Goal: Task Accomplishment & Management: Complete application form

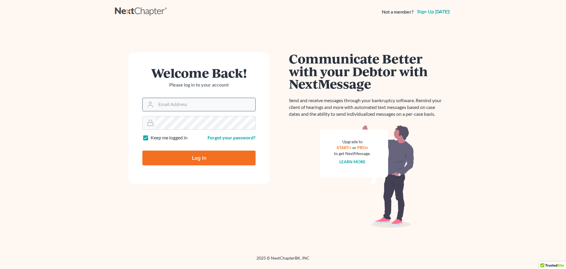
click at [214, 102] on input "Email Address" at bounding box center [205, 104] width 99 height 13
click at [228, 107] on input "Email Address" at bounding box center [205, 104] width 99 height 13
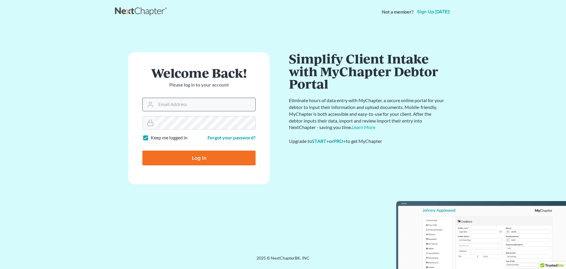
type input "info@klrassociates.com"
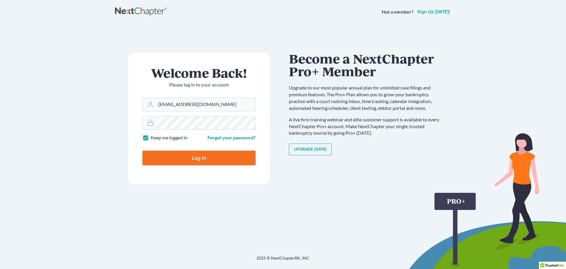
click at [142, 150] on input "Log In" at bounding box center [198, 157] width 113 height 15
type input "Thinking..."
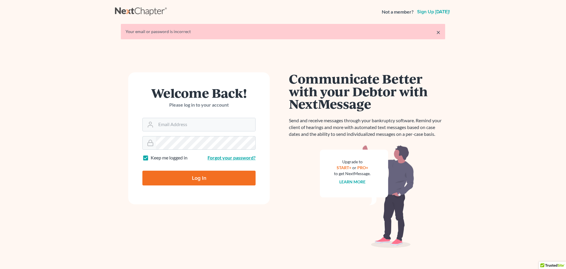
click at [239, 159] on link "Forgot your password?" at bounding box center [231, 157] width 48 height 6
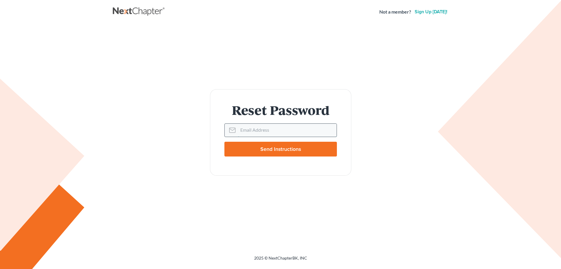
click at [242, 127] on input "Email Address" at bounding box center [287, 129] width 99 height 13
type input "info@klrassociates.com"
click at [225, 141] on input "Send Instructions" at bounding box center [281, 148] width 113 height 15
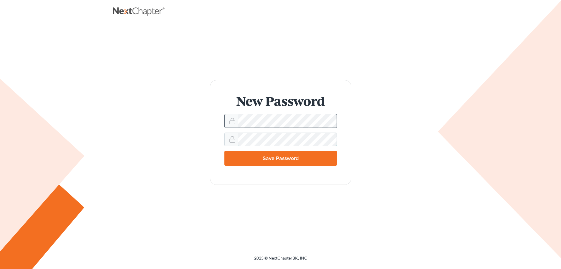
click at [225, 151] on input "Save Password" at bounding box center [281, 158] width 113 height 15
type input "Thinking..."
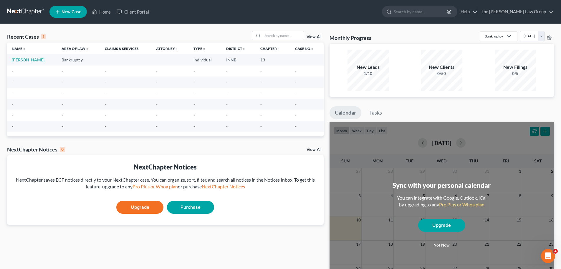
click at [449, 244] on button "Not now" at bounding box center [442, 245] width 47 height 12
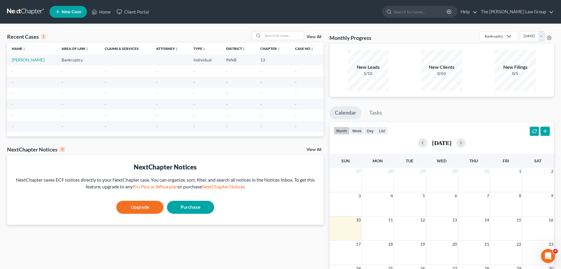
click at [78, 14] on span "New Case" at bounding box center [72, 12] width 20 height 4
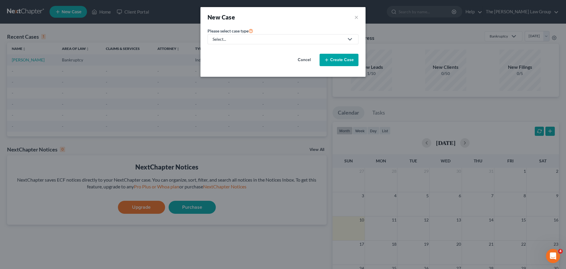
click at [235, 43] on link "Select..." at bounding box center [282, 39] width 151 height 10
click at [231, 52] on div "Bankruptcy" at bounding box center [224, 51] width 23 height 6
select select "19"
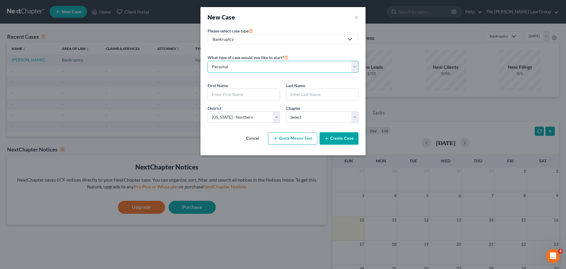
click at [236, 64] on select "Personal Business" at bounding box center [282, 67] width 151 height 12
click at [236, 90] on input "text" at bounding box center [244, 94] width 72 height 11
type input "j"
type input "[PERSON_NAME]"
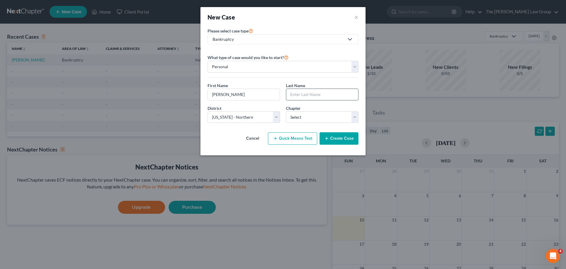
click at [289, 95] on input "text" at bounding box center [322, 94] width 72 height 11
type input "[PERSON_NAME]"
click at [278, 114] on select "Select [US_STATE] - [GEOGRAPHIC_DATA] [US_STATE] - [GEOGRAPHIC_DATA][US_STATE] …" at bounding box center [243, 117] width 73 height 12
click at [254, 118] on select "Select [US_STATE] - [GEOGRAPHIC_DATA] [US_STATE] - [GEOGRAPHIC_DATA][US_STATE] …" at bounding box center [243, 117] width 73 height 12
select select "5"
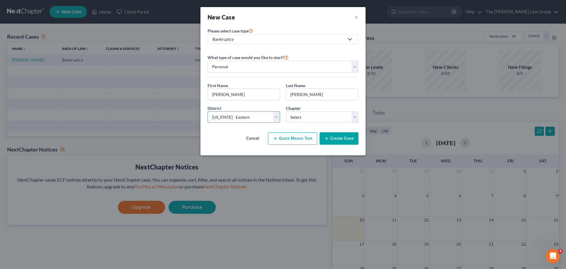
click at [207, 111] on select "Select [US_STATE] - [GEOGRAPHIC_DATA] [US_STATE] - [GEOGRAPHIC_DATA][US_STATE] …" at bounding box center [243, 117] width 73 height 12
click at [317, 113] on select "Select 7 11 12 13" at bounding box center [322, 117] width 73 height 12
select select "3"
click at [286, 111] on select "Select 7 11 12 13" at bounding box center [322, 117] width 73 height 12
click at [351, 141] on button "Create Case" at bounding box center [338, 138] width 39 height 12
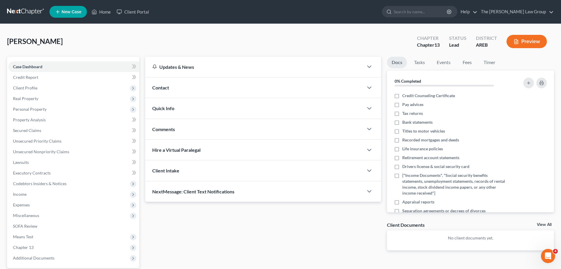
click at [162, 86] on span "Contact" at bounding box center [160, 88] width 17 height 6
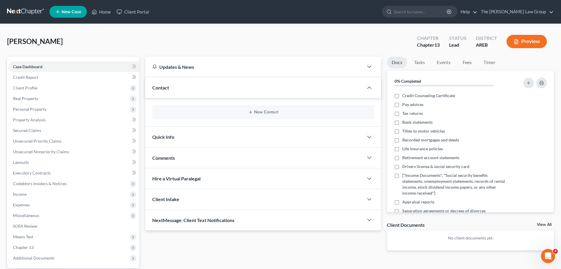
click at [162, 86] on span "Contact" at bounding box center [160, 88] width 17 height 6
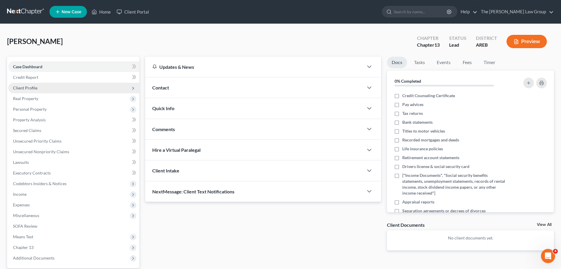
click at [28, 90] on span "Client Profile" at bounding box center [25, 87] width 24 height 5
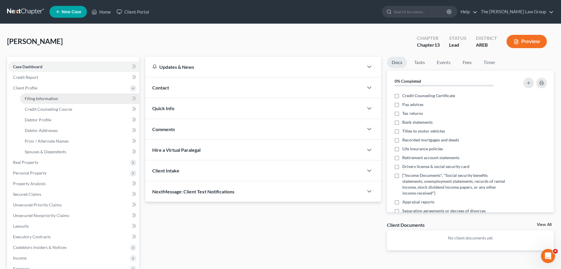
click at [27, 98] on span "Filing Information" at bounding box center [41, 98] width 33 height 5
select select "1"
select select "0"
select select "3"
select select "5"
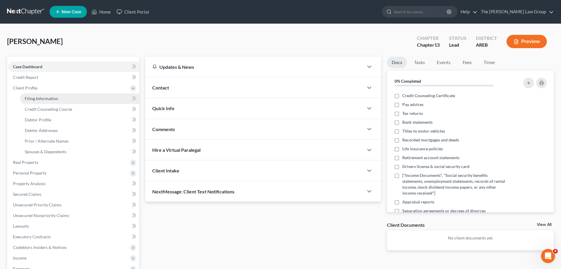
select select "2"
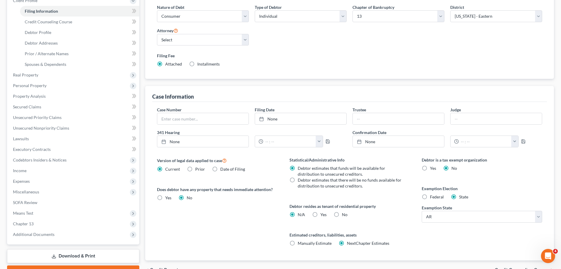
scroll to position [88, 0]
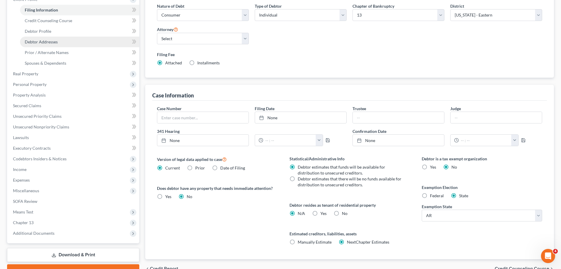
click at [52, 42] on span "Debtor Addresses" at bounding box center [41, 41] width 33 height 5
select select "0"
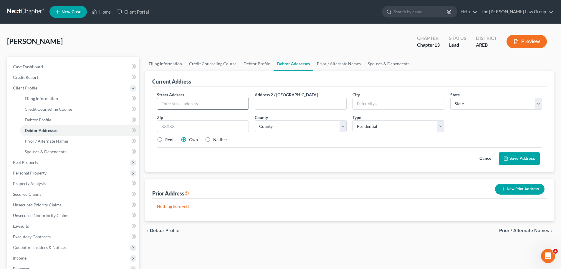
click at [181, 103] on input "text" at bounding box center [202, 103] width 91 height 11
type input "[STREET_ADDRESS]"
click at [358, 105] on input "text" at bounding box center [398, 103] width 91 height 11
type input "QUITMAN"
select select "2"
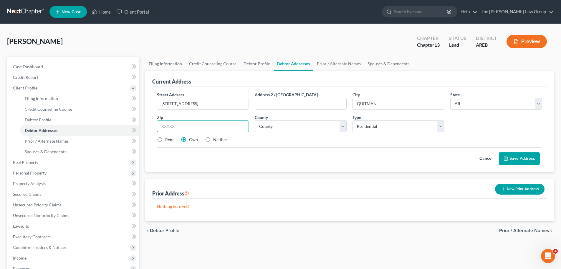
click at [231, 125] on input "text" at bounding box center [203, 126] width 92 height 12
type input "72131"
click at [304, 128] on select "County [US_STATE][GEOGRAPHIC_DATA] [GEOGRAPHIC_DATA] [GEOGRAPHIC_DATA] [GEOGRAP…" at bounding box center [301, 126] width 92 height 12
type input "Quitman"
select select "11"
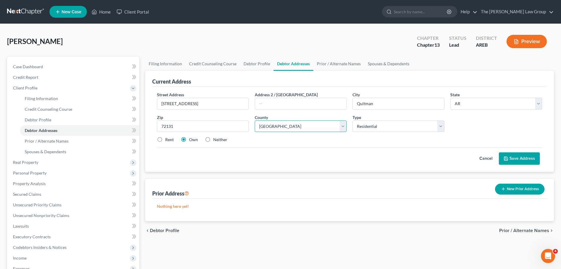
click at [255, 120] on select "County [US_STATE][GEOGRAPHIC_DATA] [GEOGRAPHIC_DATA] [GEOGRAPHIC_DATA] [GEOGRAP…" at bounding box center [301, 126] width 92 height 12
click at [527, 158] on button "Save Address" at bounding box center [519, 158] width 41 height 12
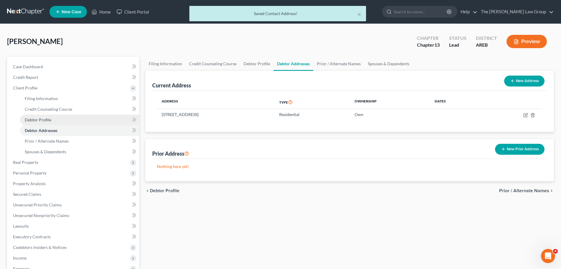
click at [42, 121] on span "Debtor Profile" at bounding box center [38, 119] width 27 height 5
select select "0"
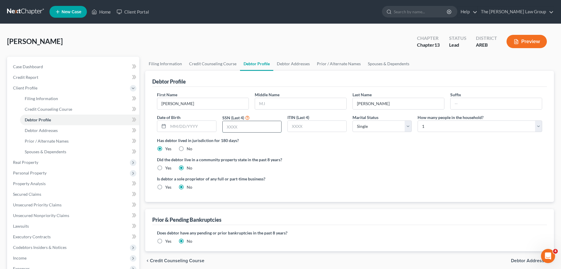
click at [233, 130] on input "text" at bounding box center [252, 126] width 59 height 11
click at [47, 131] on span "Debtor Addresses" at bounding box center [41, 130] width 33 height 5
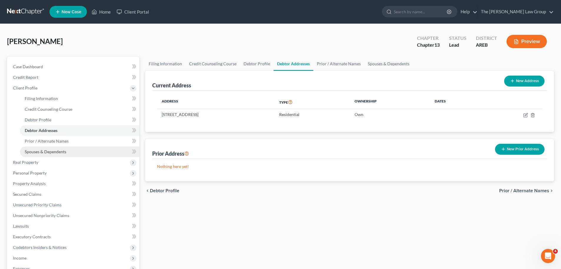
click at [47, 151] on span "Spouses & Dependents" at bounding box center [46, 151] width 42 height 5
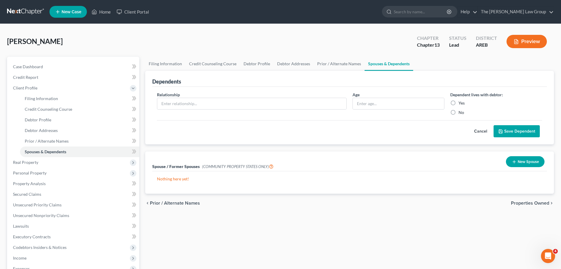
click at [459, 111] on label "No" at bounding box center [462, 112] width 6 height 6
click at [461, 111] on input "No" at bounding box center [463, 111] width 4 height 4
radio input "true"
click at [336, 107] on input "text" at bounding box center [251, 103] width 189 height 11
click at [526, 128] on button "Save Dependent" at bounding box center [517, 131] width 46 height 12
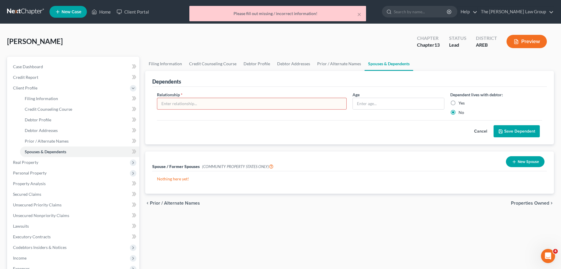
click at [482, 129] on button "Cancel" at bounding box center [481, 131] width 26 height 12
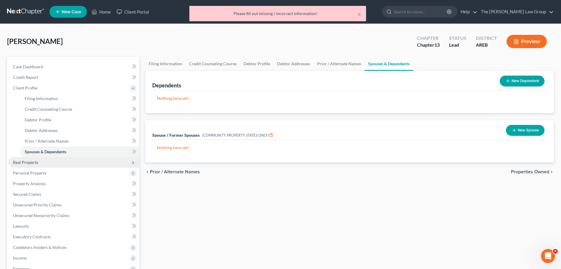
click at [28, 161] on span "Real Property" at bounding box center [25, 161] width 25 height 5
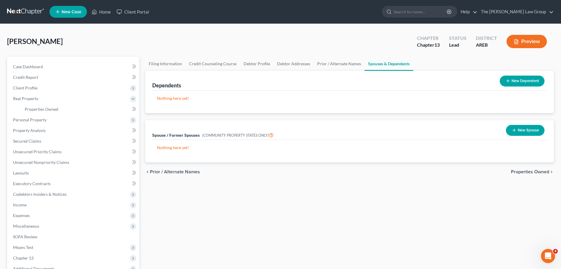
click at [537, 171] on span "Properties Owned" at bounding box center [530, 171] width 38 height 5
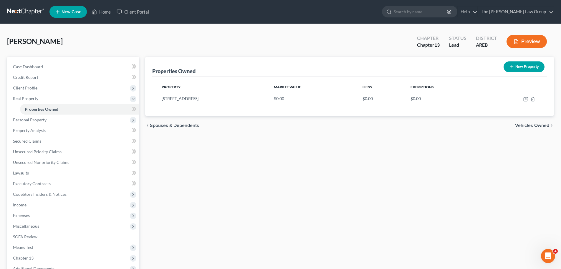
click at [536, 126] on span "Vehicles Owned" at bounding box center [532, 125] width 34 height 5
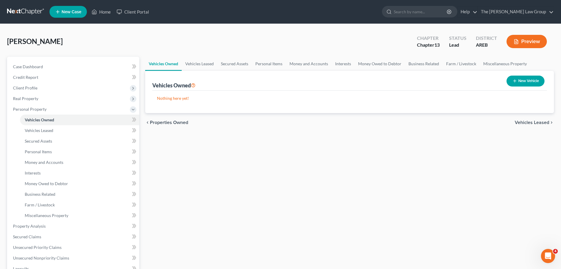
click at [536, 121] on span "Vehicles Leased" at bounding box center [532, 122] width 34 height 5
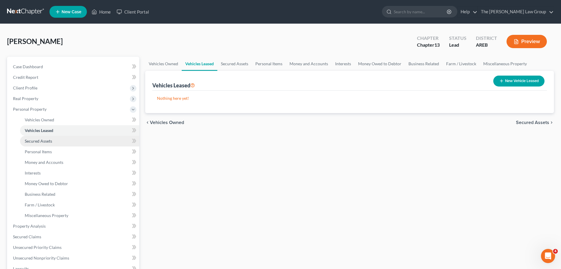
click at [40, 140] on span "Secured Assets" at bounding box center [38, 140] width 27 height 5
click at [517, 81] on button "New Secured Asset" at bounding box center [520, 80] width 50 height 11
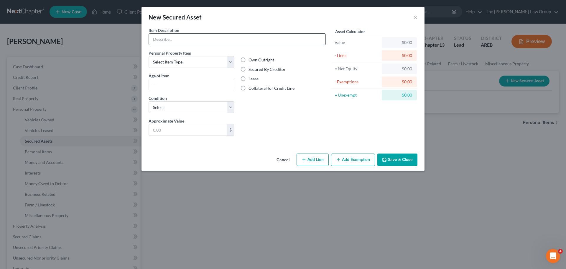
click at [162, 41] on input "text" at bounding box center [237, 39] width 177 height 11
click at [269, 29] on div "Item Description *" at bounding box center [237, 36] width 177 height 18
click at [230, 62] on select "Select Item Type Clothing Collectibles Of Value Electronics Firearms Household …" at bounding box center [192, 62] width 86 height 12
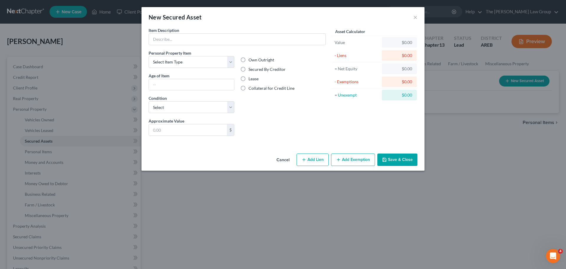
click at [304, 116] on div "Own Outright Secured By Creditor Lease Collateral for Credit Line" at bounding box center [283, 84] width 92 height 68
click at [229, 61] on select "Select Item Type Clothing Collectibles Of Value Electronics Firearms Household …" at bounding box center [192, 62] width 86 height 12
click at [302, 131] on div "Liens Select" at bounding box center [283, 127] width 92 height 18
click at [337, 158] on icon "button" at bounding box center [338, 159] width 5 height 5
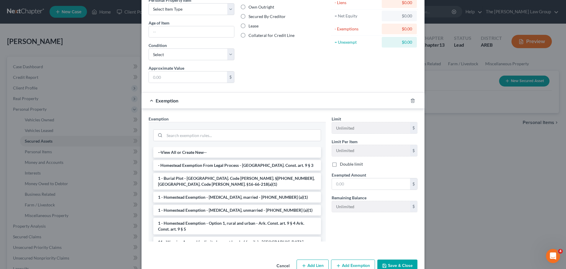
scroll to position [67, 0]
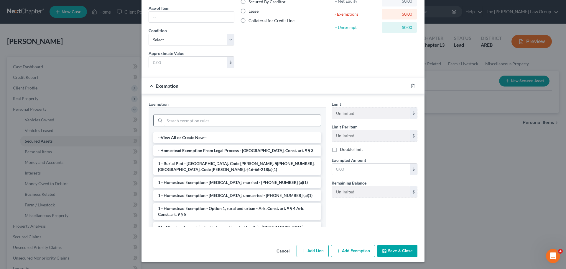
click at [260, 123] on input "search" at bounding box center [242, 120] width 156 height 11
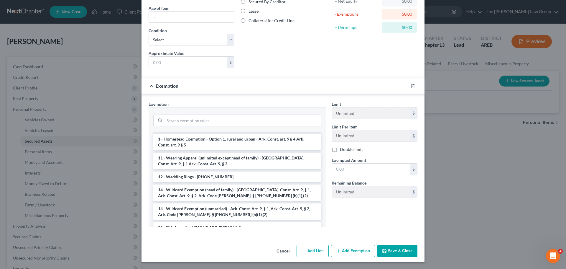
scroll to position [0, 0]
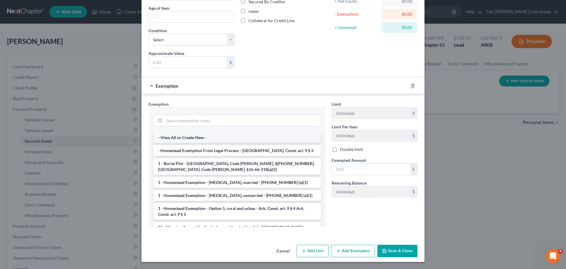
click at [181, 137] on li "--View All or Create New--" at bounding box center [237, 137] width 168 height 11
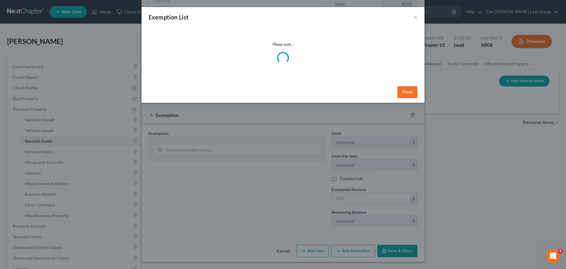
scroll to position [38, 0]
select select "3"
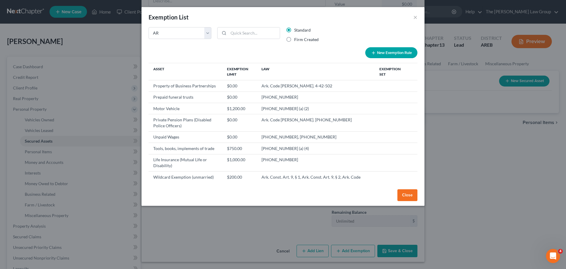
click at [411, 191] on button "Close" at bounding box center [407, 195] width 20 height 12
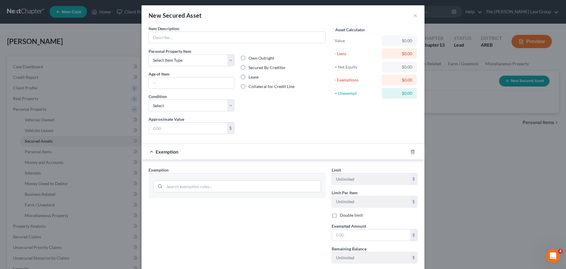
scroll to position [0, 0]
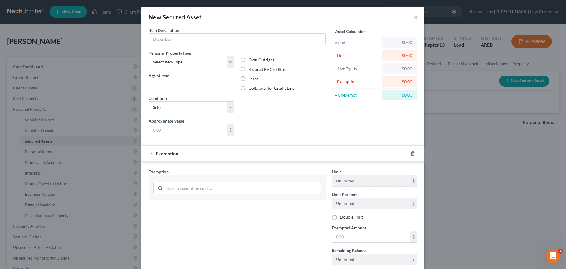
click at [248, 71] on label "Secured By Creditor" at bounding box center [266, 69] width 37 height 6
click at [251, 70] on input "Secured By Creditor" at bounding box center [253, 68] width 4 height 4
radio input "true"
click at [248, 71] on label "Secured By Creditor" at bounding box center [266, 69] width 37 height 6
click at [251, 70] on input "Secured By Creditor" at bounding box center [253, 68] width 4 height 4
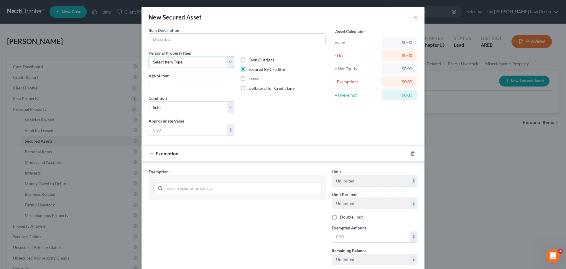
click at [216, 67] on select "Select Item Type Clothing Collectibles Of Value Electronics Firearms Household …" at bounding box center [192, 62] width 86 height 12
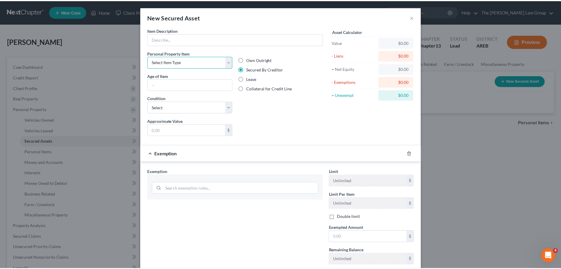
scroll to position [38, 0]
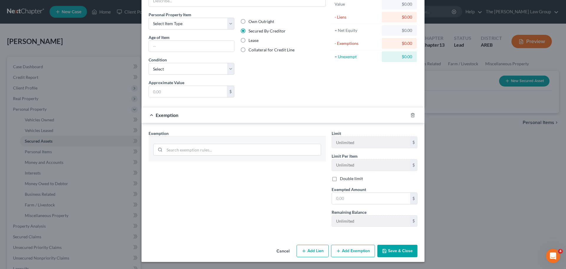
click at [279, 252] on button "Cancel" at bounding box center [283, 251] width 22 height 12
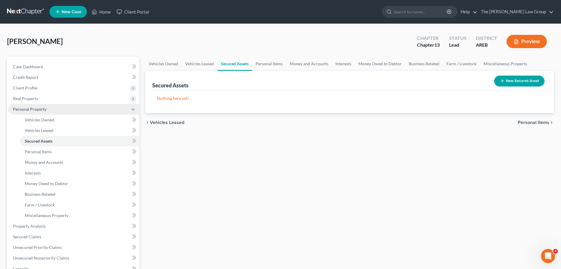
click at [35, 108] on span "Personal Property" at bounding box center [30, 108] width 34 height 5
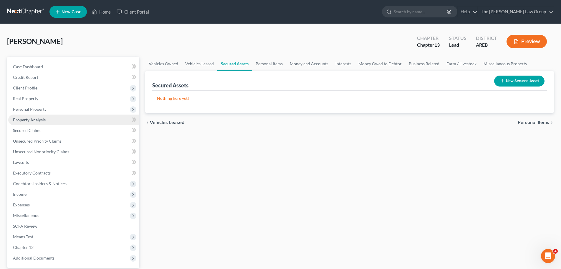
click at [32, 123] on link "Property Analysis" at bounding box center [73, 119] width 131 height 11
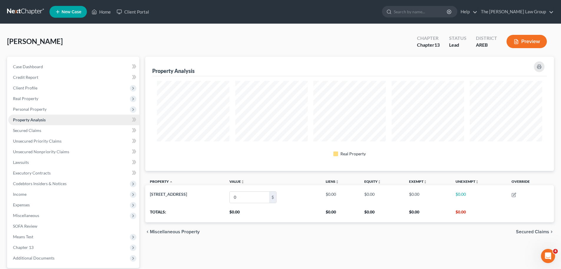
scroll to position [114, 409]
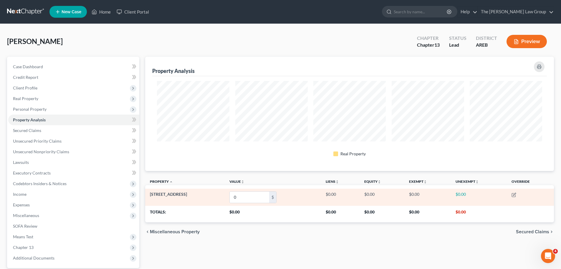
drag, startPoint x: 200, startPoint y: 196, endPoint x: 149, endPoint y: 196, distance: 51.3
click at [149, 196] on td "[STREET_ADDRESS]" at bounding box center [184, 196] width 79 height 17
click at [276, 197] on div "$" at bounding box center [272, 196] width 7 height 11
click at [269, 197] on input "0" at bounding box center [249, 196] width 39 height 11
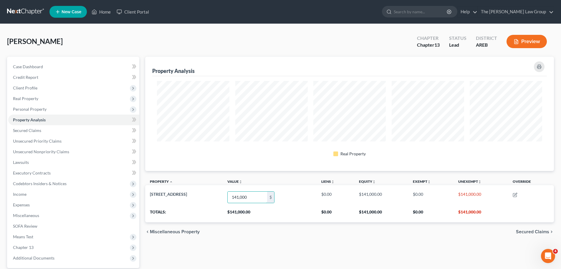
type input "141,000"
click at [30, 131] on span "Secured Claims" at bounding box center [27, 130] width 28 height 5
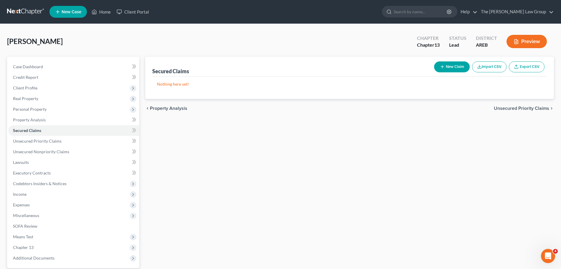
click at [452, 67] on button "New Claim" at bounding box center [452, 66] width 36 height 11
select select "0"
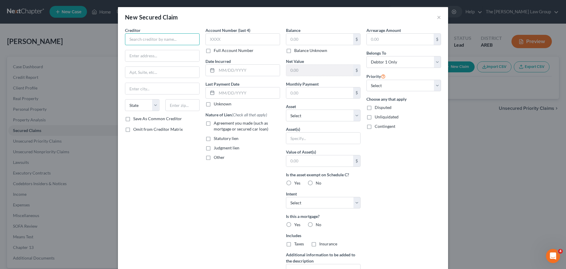
click at [172, 41] on input "text" at bounding box center [162, 39] width 75 height 12
type input "w"
type input "[PERSON_NAME] Fargo"
paste input "P.O. Box 3908"
type input "P.O. Box 3908"
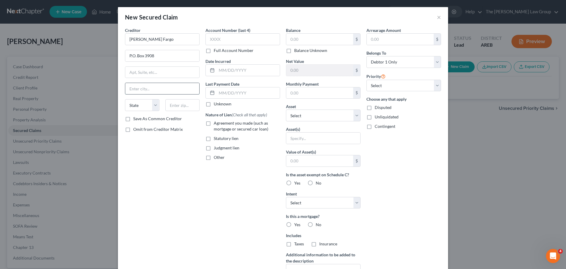
click at [143, 86] on input "text" at bounding box center [162, 88] width 74 height 11
type input "[GEOGRAPHIC_DATA]"
select select "38"
paste input "[GEOGRAPHIC_DATA], [GEOGRAPHIC_DATA] 97208"
drag, startPoint x: 182, startPoint y: 105, endPoint x: 111, endPoint y: 107, distance: 71.1
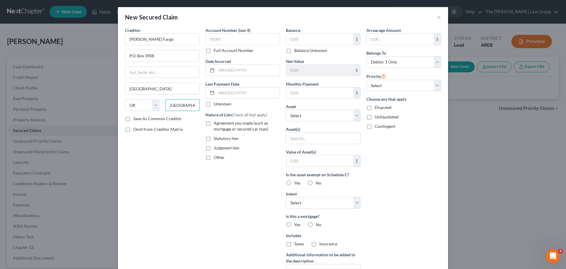
click at [111, 107] on div "New Secured Claim × Creditor * [PERSON_NAME] Fargo P.O. [GEOGRAPHIC_DATA] [US_S…" at bounding box center [283, 134] width 566 height 269
type input "97208"
click at [163, 161] on div "Creditor * [PERSON_NAME] Fargo P.O. [GEOGRAPHIC_DATA][US_STATE] AZ CA CO CT DE …" at bounding box center [162, 158] width 80 height 263
click at [237, 40] on input "text" at bounding box center [242, 39] width 75 height 12
type input "7181"
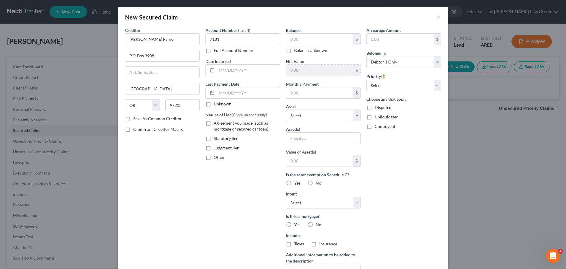
click at [230, 52] on label "Full Account Number" at bounding box center [234, 50] width 40 height 6
click at [220, 51] on input "Full Account Number" at bounding box center [218, 49] width 4 height 4
click at [214, 50] on label "Full Account Number" at bounding box center [234, 50] width 40 height 6
click at [216, 50] on input "Full Account Number" at bounding box center [218, 49] width 4 height 4
drag, startPoint x: 227, startPoint y: 39, endPoint x: 197, endPoint y: 40, distance: 30.1
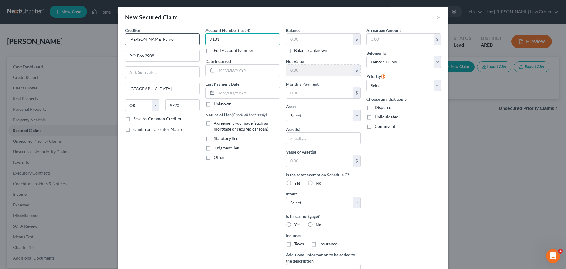
click at [202, 39] on div "Account Number (last 4) 7181 Full Account Number Date Incurred Last Payment Dat…" at bounding box center [242, 158] width 80 height 263
drag, startPoint x: 233, startPoint y: 39, endPoint x: 161, endPoint y: 37, distance: 72.8
click at [163, 37] on div "Creditor * [PERSON_NAME] Fargo P.O. [GEOGRAPHIC_DATA][US_STATE] AZ CA CO CT DE …" at bounding box center [283, 158] width 322 height 263
type input "0292"
click at [214, 52] on label "Full Account Number" at bounding box center [234, 50] width 40 height 6
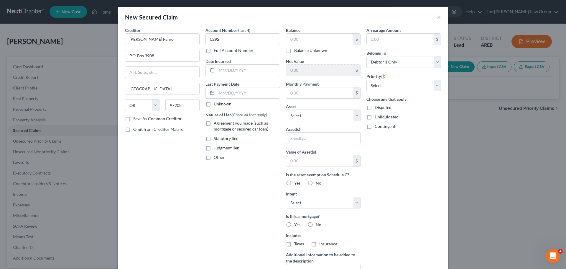
click at [216, 51] on input "Full Account Number" at bounding box center [218, 49] width 4 height 4
click at [223, 40] on input "0292" at bounding box center [242, 39] width 75 height 12
type input "0292867181"
click at [309, 18] on div "New Secured Claim ×" at bounding box center [283, 17] width 330 height 20
click at [214, 124] on label "Agreement you made (such as mortgage or secured car loan)" at bounding box center [247, 126] width 66 height 12
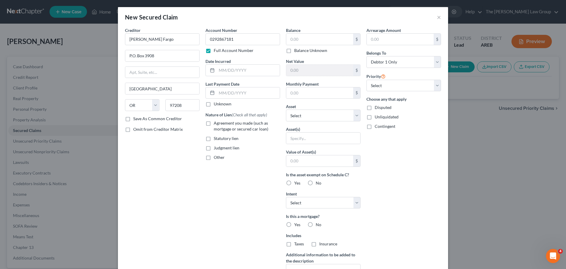
click at [216, 124] on input "Agreement you made (such as mortgage or secured car loan)" at bounding box center [218, 122] width 4 height 4
checkbox input "true"
click at [307, 113] on select "Select Other Multiple Assets 25 SUMMERVIEW CIRCLE - $141000.0" at bounding box center [323, 115] width 75 height 12
select select "2"
click at [286, 109] on select "Select Other Multiple Assets 25 SUMMERVIEW CIRCLE - $141000.0" at bounding box center [323, 115] width 75 height 12
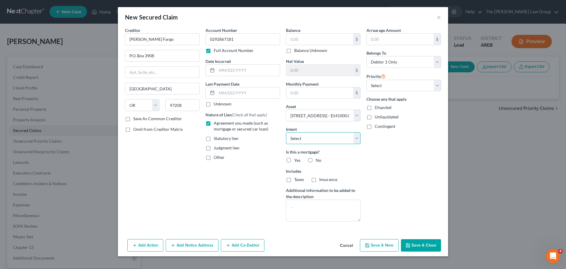
click at [319, 139] on select "Select Surrender Redeem Reaffirm Avoid Other" at bounding box center [323, 138] width 75 height 12
select select "2"
click at [286, 132] on select "Select Surrender Redeem Reaffirm Avoid Other" at bounding box center [323, 138] width 75 height 12
click at [294, 160] on label "Yes" at bounding box center [297, 160] width 6 height 6
click at [297, 160] on input "Yes" at bounding box center [299, 159] width 4 height 4
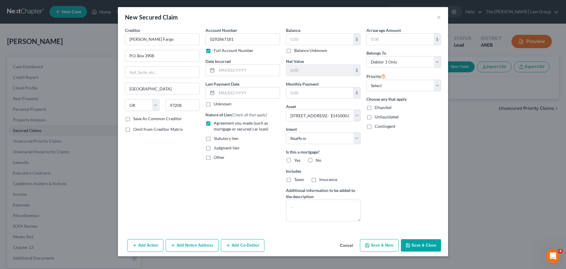
radio input "true"
click at [294, 180] on label "Taxes" at bounding box center [299, 179] width 10 height 6
click at [297, 180] on input "Taxes" at bounding box center [299, 178] width 4 height 4
checkbox input "true"
click at [319, 180] on label "Insurance" at bounding box center [328, 179] width 18 height 6
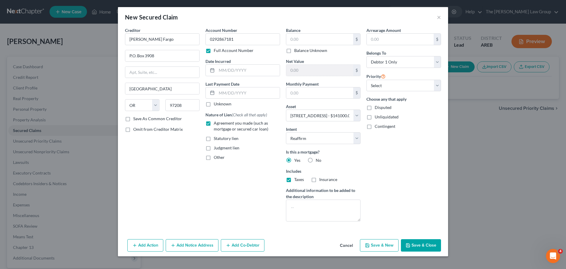
click at [322, 180] on input "Insurance" at bounding box center [324, 178] width 4 height 4
checkbox input "true"
click at [393, 88] on select "Select 1st 2nd 3rd 4th 5th 6th 7th 8th 9th 10th 11th 12th 13th 14th 15th 16th 1…" at bounding box center [403, 86] width 75 height 12
select select "0"
click at [366, 80] on select "Select 1st 2nd 3rd 4th 5th 6th 7th 8th 9th 10th 11th 12th 13th 14th 15th 16th 1…" at bounding box center [403, 86] width 75 height 12
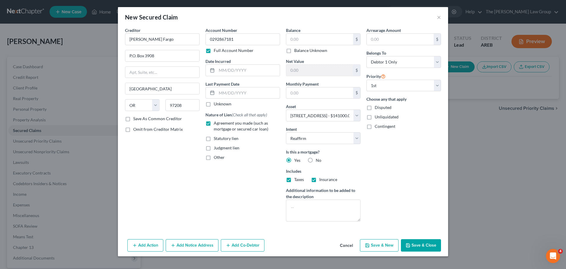
click at [133, 118] on label "Save As Common Creditor" at bounding box center [157, 119] width 49 height 6
click at [136, 118] on input "Save As Common Creditor" at bounding box center [138, 118] width 4 height 4
checkbox input "true"
click at [179, 241] on button "Add Notice Address" at bounding box center [192, 245] width 53 height 12
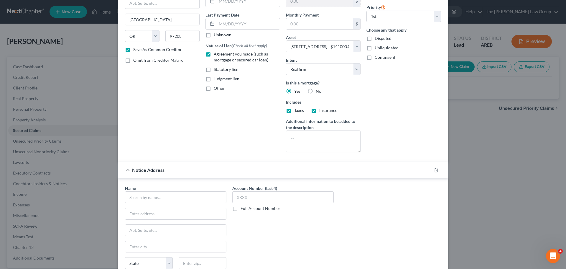
scroll to position [121, 0]
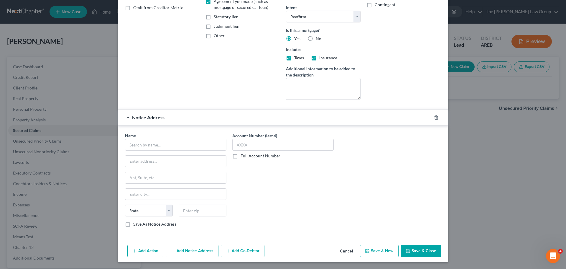
click at [125, 118] on div "Notice Address" at bounding box center [275, 117] width 314 height 16
click at [349, 250] on button "Cancel" at bounding box center [346, 251] width 22 height 12
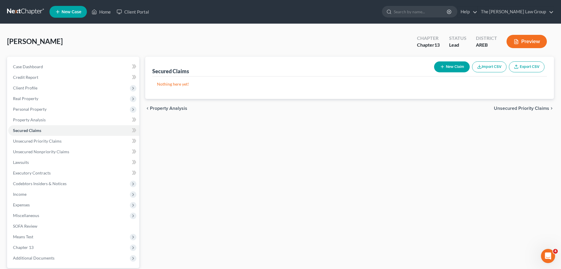
click at [455, 74] on div "New Claim Import CSV Export CSV" at bounding box center [489, 67] width 115 height 16
click at [454, 66] on button "New Claim" at bounding box center [452, 66] width 36 height 11
select select "0"
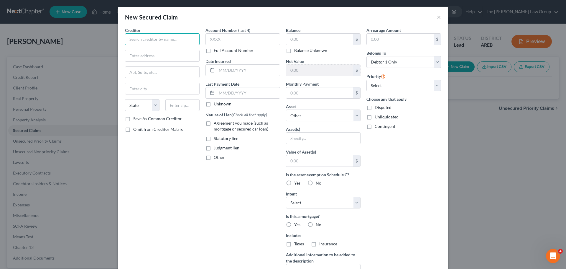
click at [169, 38] on input "text" at bounding box center [162, 39] width 75 height 12
type input "[PERSON_NAME] Fargo"
click at [143, 103] on select "State [US_STATE] AK AR AZ CA CO CT DE DC [GEOGRAPHIC_DATA] [GEOGRAPHIC_DATA] GU…" at bounding box center [142, 105] width 34 height 12
select select "38"
click at [125, 99] on select "State [US_STATE] AK AR AZ CA CO CT DE DC [GEOGRAPHIC_DATA] [GEOGRAPHIC_DATA] GU…" at bounding box center [142, 105] width 34 height 12
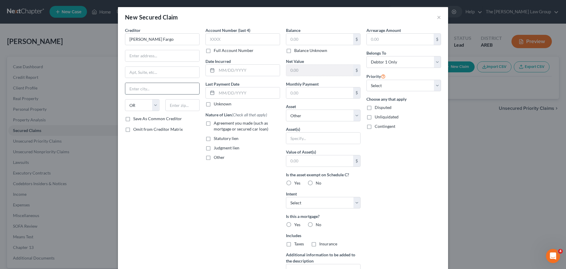
click at [144, 88] on input "text" at bounding box center [162, 88] width 74 height 11
type input "[GEOGRAPHIC_DATA]"
click at [181, 101] on input "text" at bounding box center [182, 105] width 34 height 12
paste input "[GEOGRAPHIC_DATA], [GEOGRAPHIC_DATA] 97208"
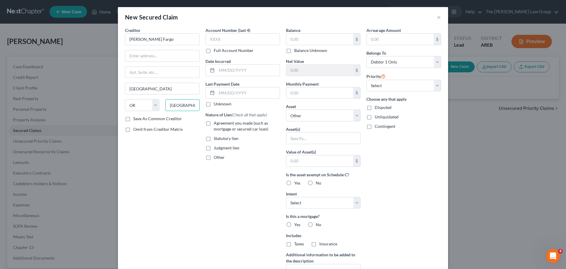
drag, startPoint x: 181, startPoint y: 103, endPoint x: 121, endPoint y: 103, distance: 60.7
click at [122, 103] on div "State [US_STATE] AK AR AZ CA CO CT DE DC [GEOGRAPHIC_DATA] [GEOGRAPHIC_DATA] GU…" at bounding box center [162, 107] width 80 height 17
type input "97208"
click at [158, 57] on input "text" at bounding box center [162, 55] width 74 height 11
paste input "P.O. Box 3908"
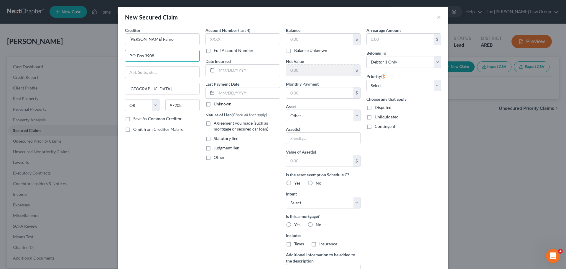
type input "P.O. Box 3908"
click at [294, 225] on label "Yes" at bounding box center [297, 224] width 6 height 6
click at [297, 225] on input "Yes" at bounding box center [299, 223] width 4 height 4
radio input "true"
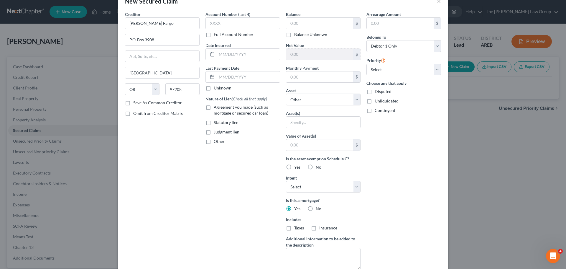
scroll to position [29, 0]
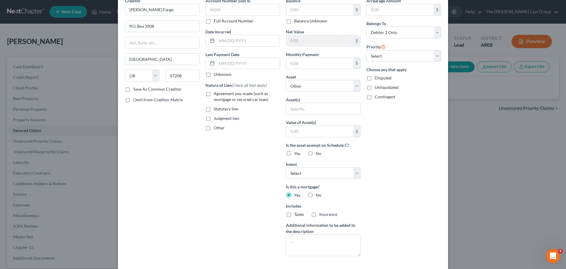
click at [294, 152] on label "Yes" at bounding box center [297, 153] width 6 height 6
click at [297, 152] on input "Yes" at bounding box center [299, 152] width 4 height 4
radio input "true"
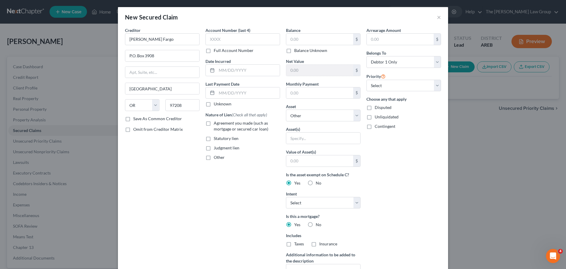
click at [214, 123] on label "Agreement you made (such as mortgage or secured car loan)" at bounding box center [247, 126] width 66 height 12
click at [216, 123] on input "Agreement you made (such as mortgage or secured car loan)" at bounding box center [218, 122] width 4 height 4
checkbox input "true"
click at [397, 84] on select "Select 1st 2nd 3rd 4th 5th 6th 7th 8th 9th 10th 11th 12th 13th 14th 15th 16th 1…" at bounding box center [403, 86] width 75 height 12
select select "0"
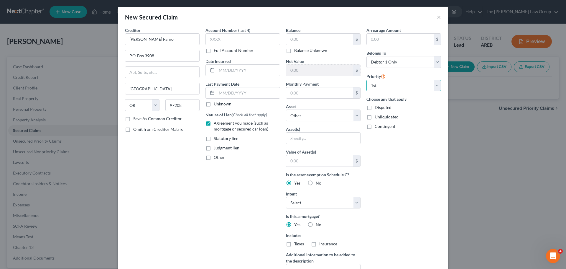
click at [366, 80] on select "Select 1st 2nd 3rd 4th 5th 6th 7th 8th 9th 10th 11th 12th 13th 14th 15th 16th 1…" at bounding box center [403, 86] width 75 height 12
click at [230, 39] on input "text" at bounding box center [242, 39] width 75 height 12
type input "7181"
click at [172, 161] on div "Creditor * [PERSON_NAME] Fargo P.O. [GEOGRAPHIC_DATA][US_STATE] AZ CA CO CT DE …" at bounding box center [162, 158] width 80 height 263
click at [133, 118] on label "Save As Common Creditor" at bounding box center [157, 119] width 49 height 6
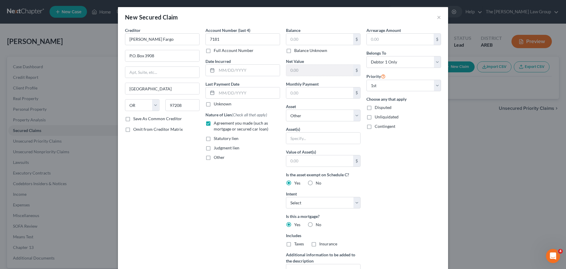
click at [136, 118] on input "Save As Common Creditor" at bounding box center [138, 118] width 4 height 4
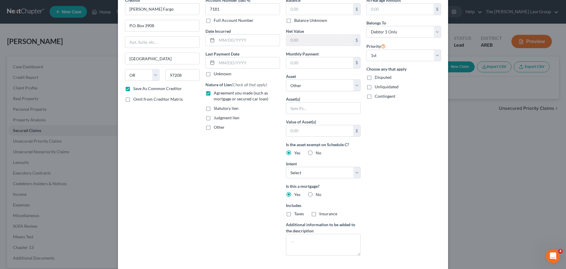
scroll to position [59, 0]
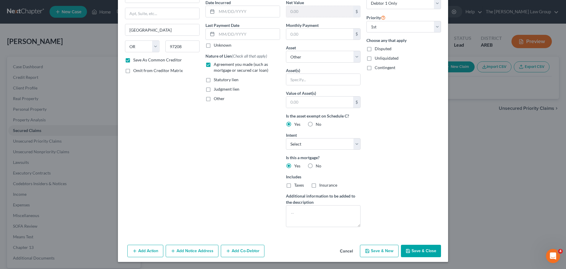
click at [429, 253] on button "Save & Close" at bounding box center [421, 250] width 40 height 12
checkbox input "false"
select select
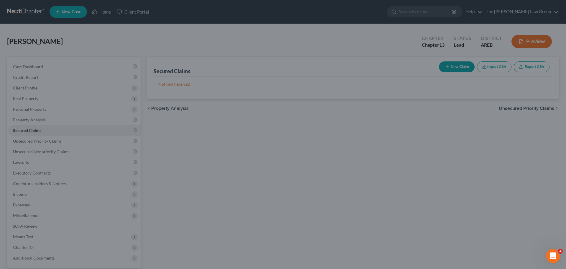
scroll to position [0, 0]
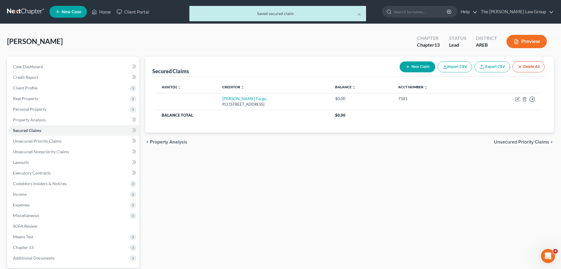
click at [505, 142] on span "Unsecured Priority Claims" at bounding box center [521, 141] width 55 height 5
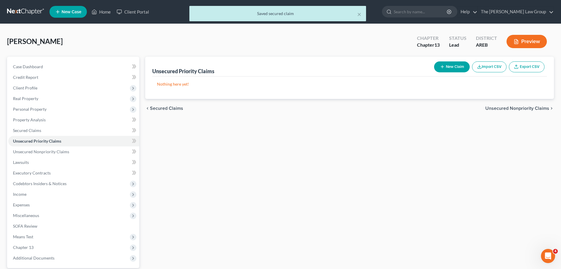
click at [518, 109] on span "Unsecured Nonpriority Claims" at bounding box center [518, 108] width 64 height 5
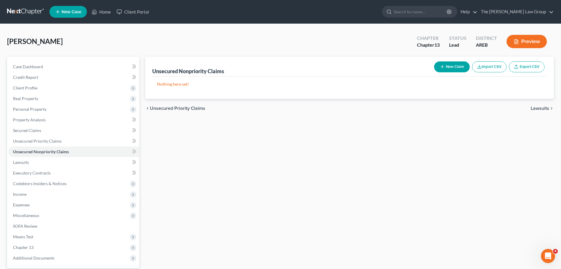
click at [540, 109] on span "Lawsuits" at bounding box center [540, 108] width 19 height 5
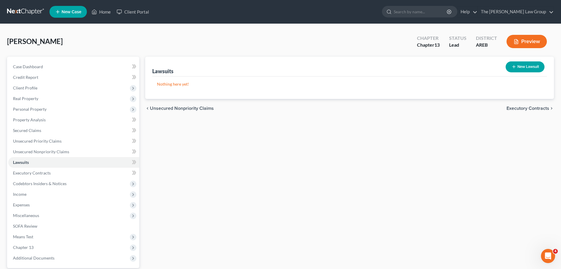
click at [536, 109] on span "Executory Contracts" at bounding box center [528, 108] width 43 height 5
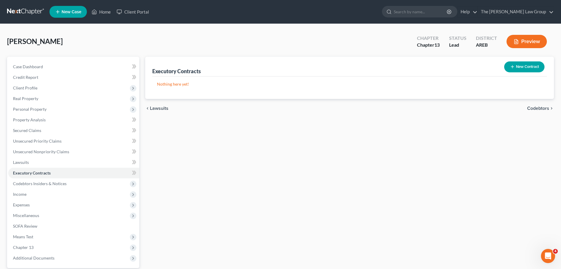
click at [537, 109] on span "Codebtors" at bounding box center [539, 108] width 22 height 5
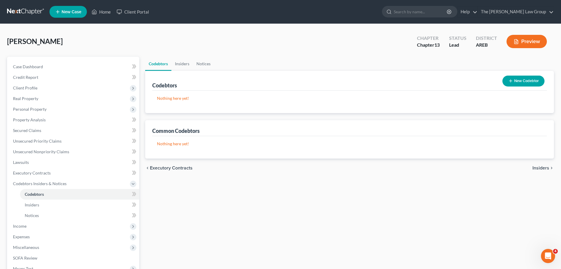
click at [541, 169] on span "Insiders" at bounding box center [541, 167] width 17 height 5
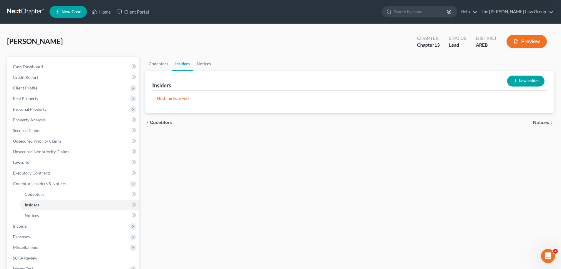
click at [527, 80] on button "New Insider" at bounding box center [526, 80] width 37 height 11
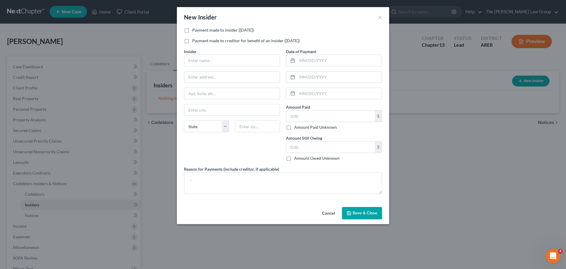
click at [326, 215] on button "Cancel" at bounding box center [328, 213] width 22 height 12
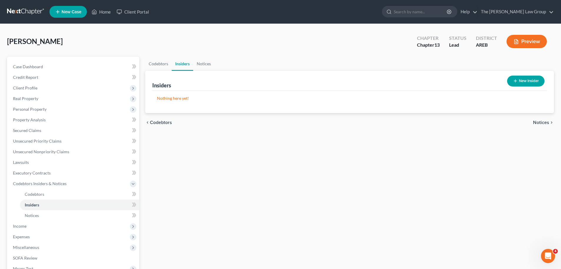
click at [546, 122] on span "Notices" at bounding box center [541, 122] width 16 height 5
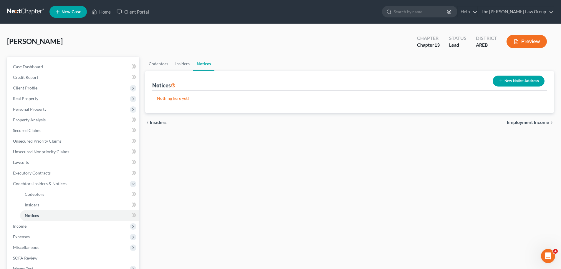
click at [525, 123] on span "Employment Income" at bounding box center [528, 122] width 42 height 5
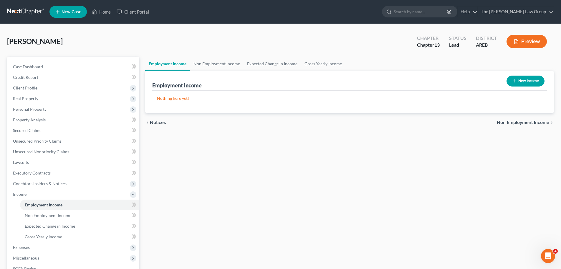
click at [522, 78] on button "New Income" at bounding box center [526, 80] width 38 height 11
select select "0"
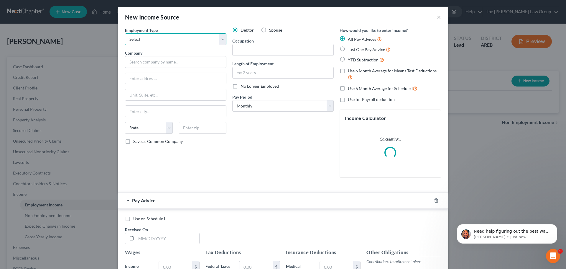
click at [214, 42] on select "Select Full or [DEMOGRAPHIC_DATA] Employment Self Employment" at bounding box center [175, 39] width 101 height 12
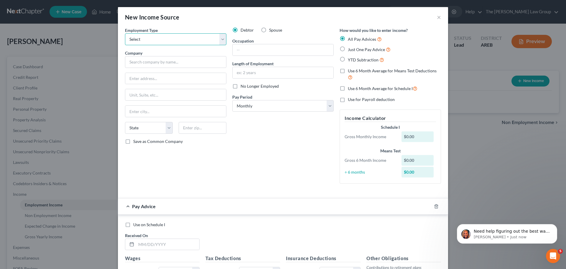
select select "0"
click at [125, 33] on select "Select Full or [DEMOGRAPHIC_DATA] Employment Self Employment" at bounding box center [175, 39] width 101 height 12
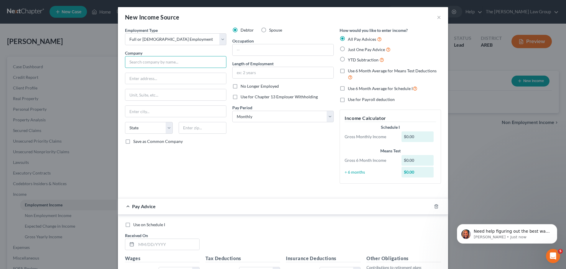
click at [172, 65] on input "text" at bounding box center [175, 62] width 101 height 12
type input "KLR & ASSOCIATES INC"
type input "[STREET_ADDRESS]"
type input "Lithonia"
select select "10"
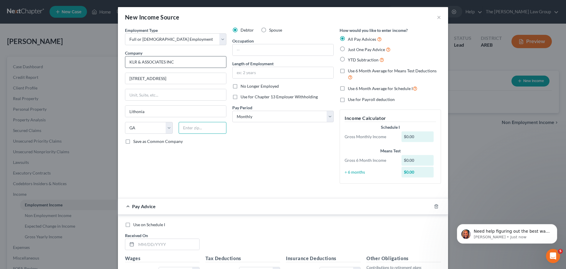
type input "30058"
drag, startPoint x: 204, startPoint y: 78, endPoint x: 79, endPoint y: 85, distance: 124.8
click at [79, 85] on div "New Income Source × Employment Type * Select Full or [DEMOGRAPHIC_DATA] Employm…" at bounding box center [283, 134] width 566 height 269
type input "[STREET_ADDRESS]"
drag, startPoint x: 171, startPoint y: 110, endPoint x: 90, endPoint y: 106, distance: 81.1
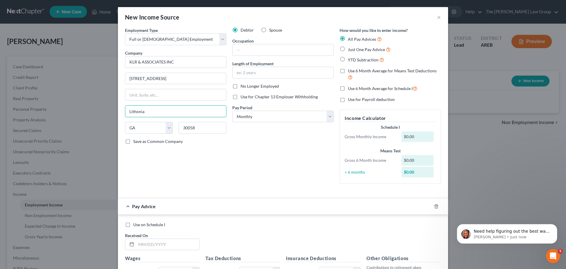
click at [90, 106] on div "New Income Source × Employment Type * Select Full or [DEMOGRAPHIC_DATA] Employm…" at bounding box center [283, 134] width 566 height 269
type input "[GEOGRAPHIC_DATA]"
type input "30342"
drag, startPoint x: 275, startPoint y: 165, endPoint x: 269, endPoint y: 98, distance: 66.7
click at [275, 164] on div "Debtor Spouse Occupation Length of Employment No Longer Employed Use for Chapte…" at bounding box center [282, 107] width 107 height 161
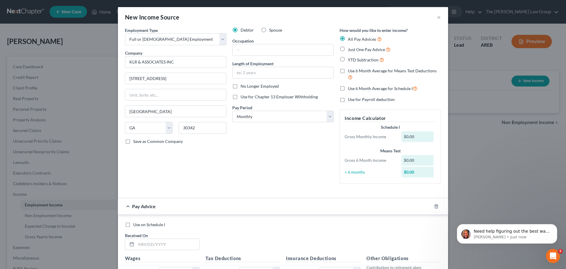
click at [269, 61] on label "Length of Employment" at bounding box center [252, 63] width 41 height 6
click at [267, 74] on input "text" at bounding box center [283, 72] width 101 height 11
type input "4"
drag, startPoint x: 272, startPoint y: 51, endPoint x: 266, endPoint y: 49, distance: 6.7
click at [266, 49] on input "text" at bounding box center [283, 49] width 101 height 11
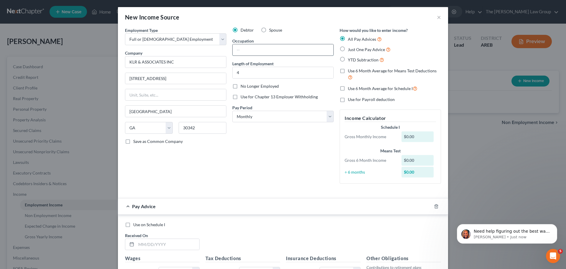
type input "Sales Manager"
click at [348, 49] on label "Just One Pay Advice" at bounding box center [369, 49] width 43 height 7
click at [350, 49] on input "Just One Pay Advice" at bounding box center [352, 48] width 4 height 4
radio input "true"
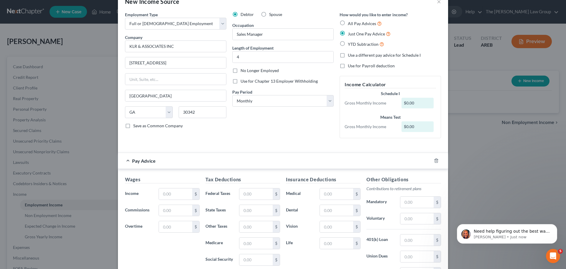
scroll to position [59, 0]
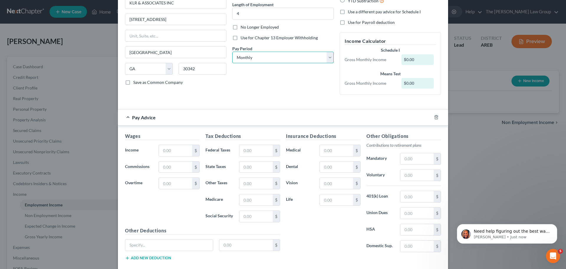
click at [294, 57] on select "Select Monthly Twice Monthly Every Other Week Weekly" at bounding box center [282, 58] width 101 height 12
select select "2"
click at [232, 52] on select "Select Monthly Twice Monthly Every Other Week Weekly" at bounding box center [282, 58] width 101 height 12
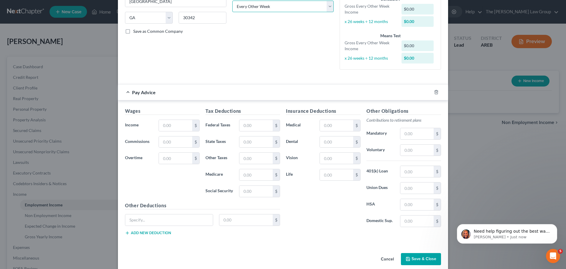
scroll to position [118, 0]
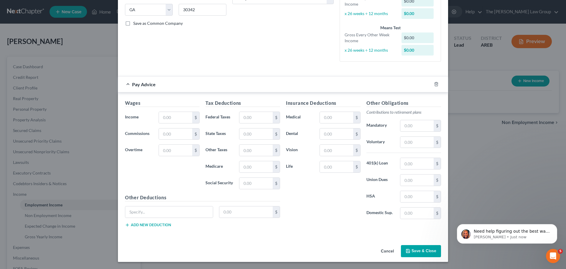
click at [416, 251] on button "Save & Close" at bounding box center [421, 251] width 40 height 12
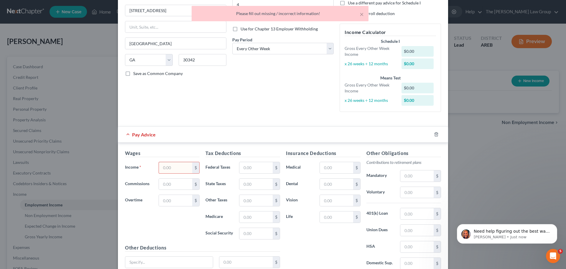
scroll to position [29, 0]
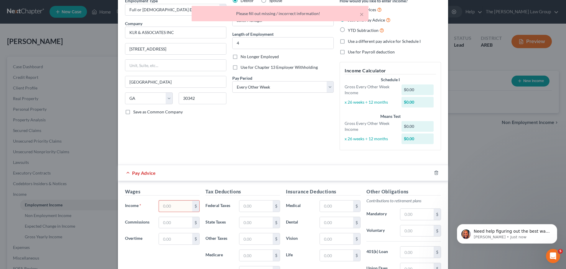
click at [123, 172] on div "Pay Advice" at bounding box center [275, 173] width 314 height 16
click at [434, 173] on icon "button" at bounding box center [436, 172] width 5 height 5
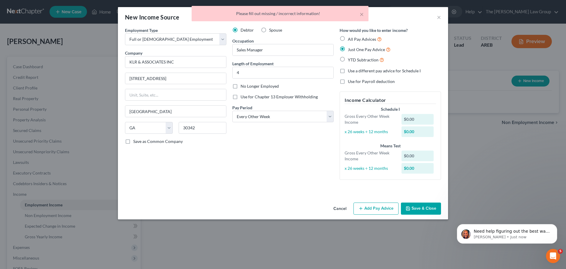
scroll to position [0, 0]
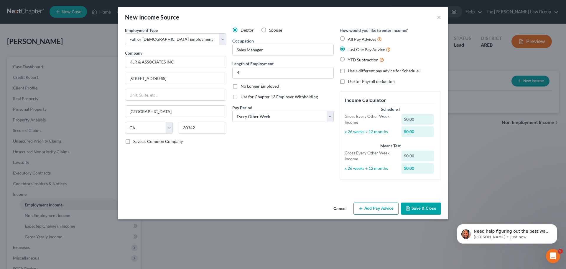
click at [426, 208] on button "Save & Close" at bounding box center [421, 208] width 40 height 12
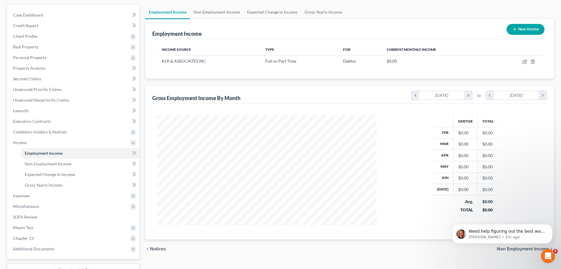
scroll to position [98, 0]
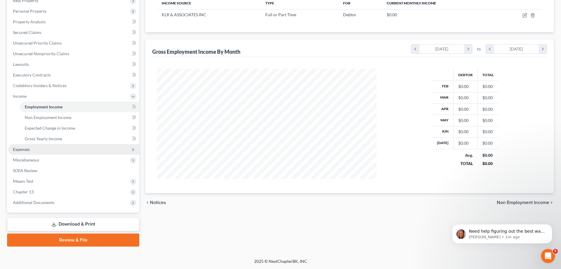
click at [25, 149] on span "Expenses" at bounding box center [21, 148] width 17 height 5
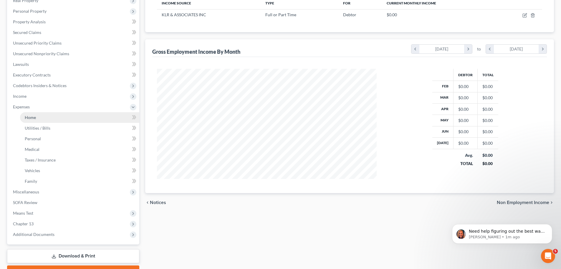
click at [40, 119] on link "Home" at bounding box center [79, 117] width 119 height 11
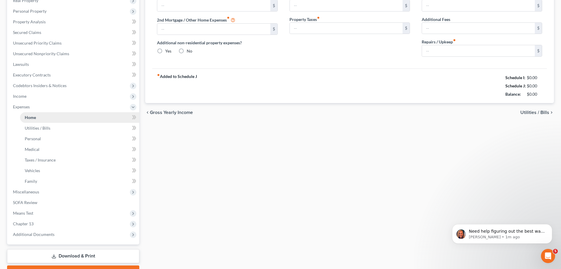
scroll to position [25, 0]
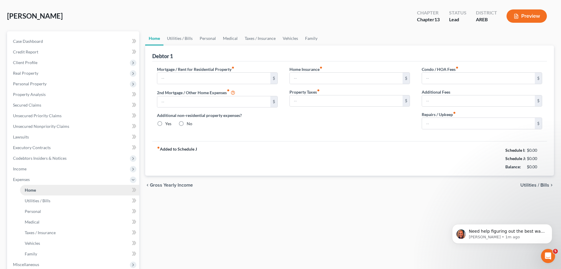
type input "0.00"
radio input "true"
type input "0.00"
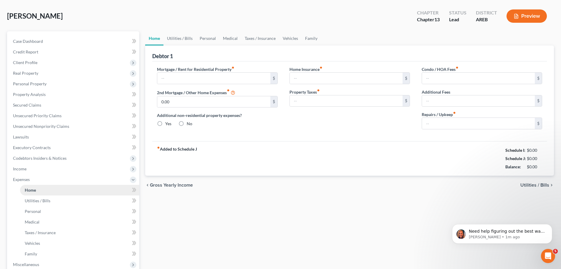
type input "0.00"
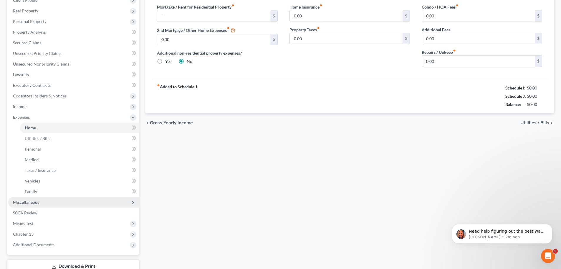
scroll to position [88, 0]
click at [39, 134] on link "Utilities / Bills" at bounding box center [79, 137] width 119 height 11
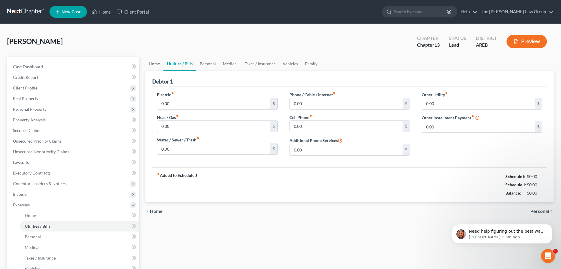
click at [159, 62] on link "Home" at bounding box center [154, 64] width 18 height 14
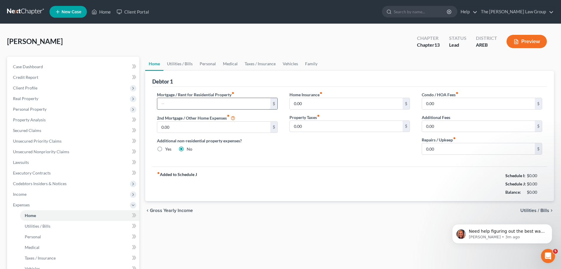
click at [225, 105] on input "text" at bounding box center [213, 103] width 113 height 11
type input "660"
click at [360, 105] on input "0.00" at bounding box center [346, 103] width 113 height 11
type input "0"
click at [351, 122] on input "0.00" at bounding box center [346, 126] width 113 height 11
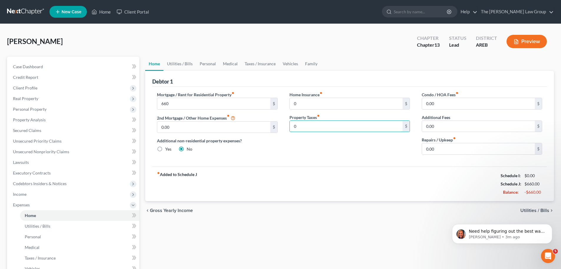
type input "0"
click at [292, 162] on div "Mortgage / Rent for Residential Property fiber_manual_record 660 $ 2nd Mortgage…" at bounding box center [349, 127] width 395 height 80
click at [227, 128] on input "0.00" at bounding box center [213, 126] width 113 height 11
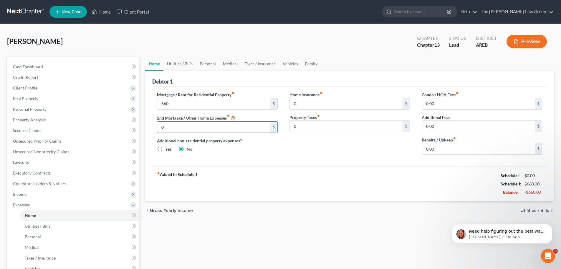
type input "0"
click at [268, 168] on div "fiber_manual_record Added to Schedule J Schedule I: $0.00 Schedule J: $660.00 B…" at bounding box center [349, 183] width 395 height 34
click at [179, 176] on strong "fiber_manual_record Added to Schedule J" at bounding box center [177, 183] width 40 height 25
click at [471, 103] on input "0.00" at bounding box center [478, 103] width 113 height 11
type input "0"
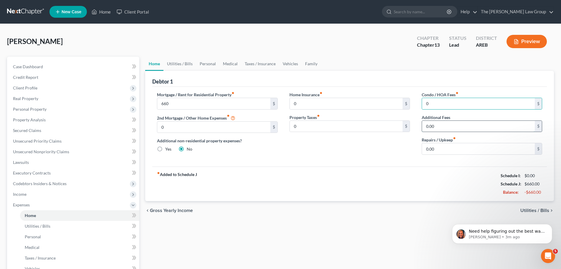
click at [463, 125] on input "0.00" at bounding box center [478, 126] width 113 height 11
type input "0"
drag, startPoint x: 462, startPoint y: 145, endPoint x: 464, endPoint y: 150, distance: 5.7
click at [462, 146] on input "0.00" at bounding box center [478, 148] width 113 height 11
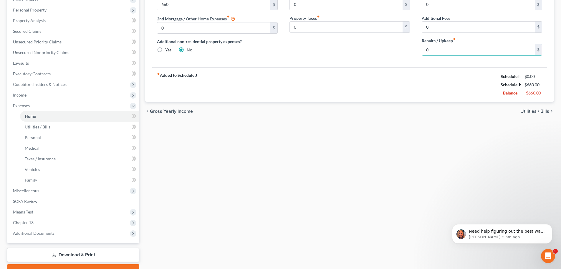
scroll to position [88, 0]
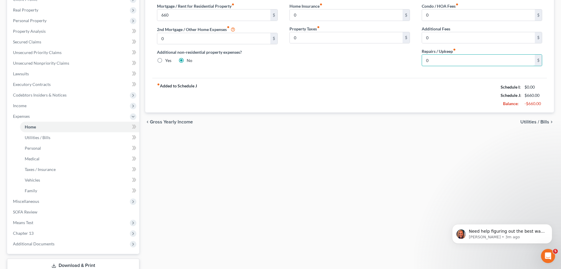
type input "0"
click at [541, 123] on span "Utilities / Bills" at bounding box center [535, 121] width 29 height 5
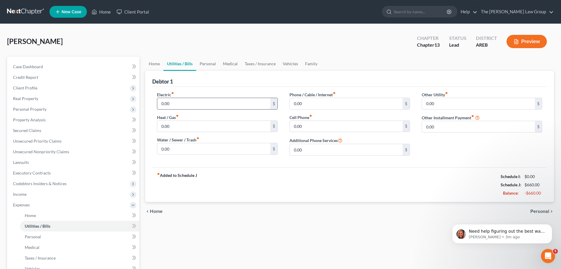
click at [218, 105] on input "0.00" at bounding box center [213, 103] width 113 height 11
type input "80"
click at [227, 129] on input "0.00" at bounding box center [213, 126] width 113 height 11
type input "2"
type input "50"
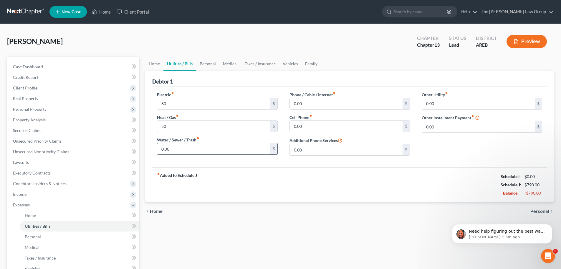
click at [220, 148] on input "0.00" at bounding box center [213, 148] width 113 height 11
type input "20"
type input "80"
click at [276, 184] on div "fiber_manual_record Added to Schedule J Schedule I: $0.00 Schedule J: $890.00 B…" at bounding box center [349, 184] width 395 height 34
type input "60"
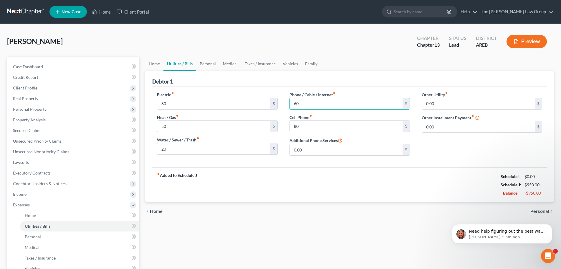
click at [359, 176] on div "fiber_manual_record Added to Schedule J Schedule I: $0.00 Schedule J: $950.00 B…" at bounding box center [349, 184] width 395 height 34
click html "Need help figuring out the best way to enter your client's income? Here's a qui…"
click at [543, 210] on span "Personal" at bounding box center [540, 211] width 19 height 5
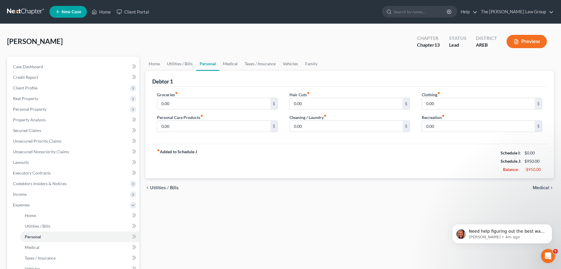
click at [547, 188] on span "Medical" at bounding box center [541, 187] width 17 height 5
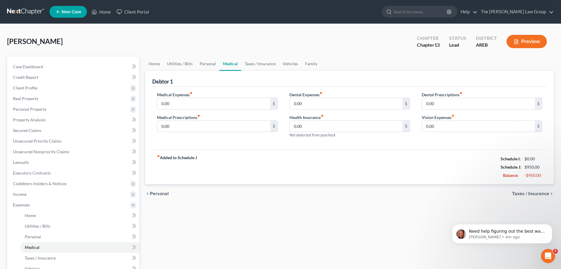
click at [538, 190] on div "chevron_left Personal Taxes / Insurance chevron_right" at bounding box center [349, 193] width 409 height 19
click at [536, 192] on span "Taxes / Insurance" at bounding box center [531, 193] width 37 height 5
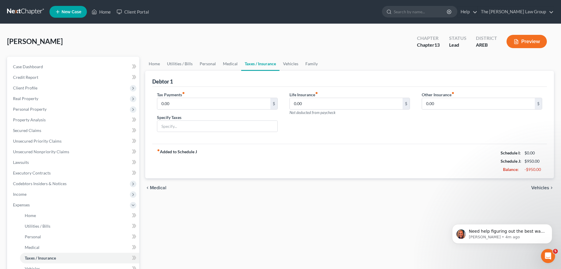
click at [540, 187] on span "Vehicles" at bounding box center [541, 187] width 18 height 5
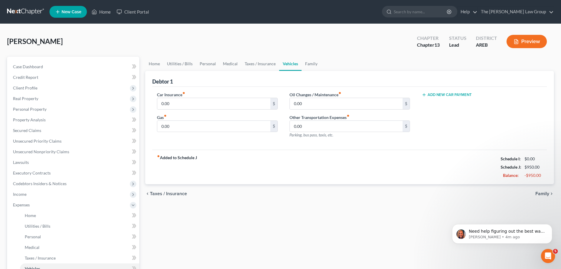
drag, startPoint x: 540, startPoint y: 187, endPoint x: 334, endPoint y: 198, distance: 205.7
click at [334, 198] on div "chevron_left Taxes / Insurance Family chevron_right" at bounding box center [349, 193] width 409 height 19
click at [541, 192] on span "Family" at bounding box center [543, 193] width 14 height 5
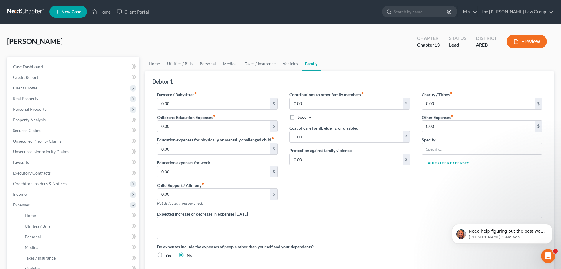
click at [539, 192] on div "Charity / Tithes fiber_manual_record 0.00 $ Other Expenses fiber_manual_record …" at bounding box center [482, 150] width 132 height 119
click at [530, 40] on button "Preview" at bounding box center [527, 41] width 40 height 13
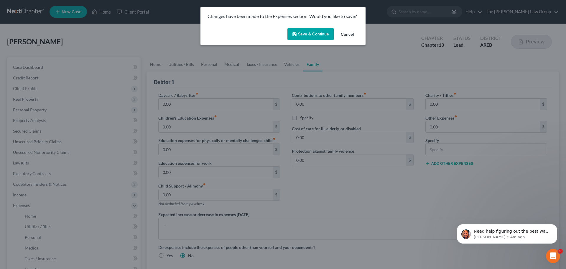
click at [314, 31] on button "Save & Continue" at bounding box center [310, 34] width 46 height 12
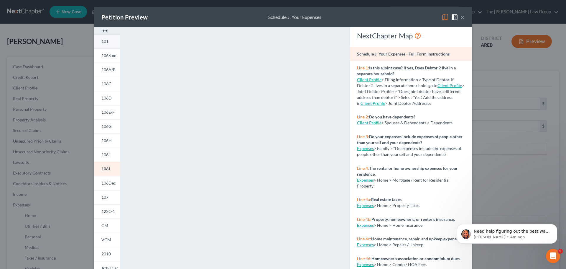
click at [103, 41] on span "101" at bounding box center [104, 41] width 7 height 5
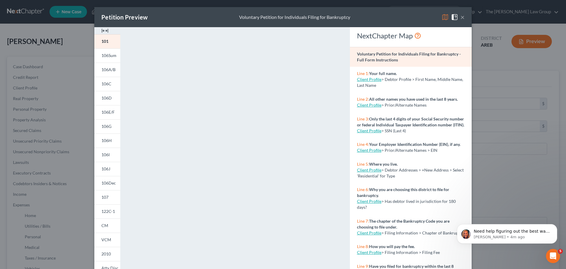
click at [368, 14] on div "Petition Preview Voluntary Petition for Individuals Filing for Bankruptcy ×" at bounding box center [282, 17] width 377 height 20
click at [108, 55] on span "106Sum" at bounding box center [108, 55] width 15 height 5
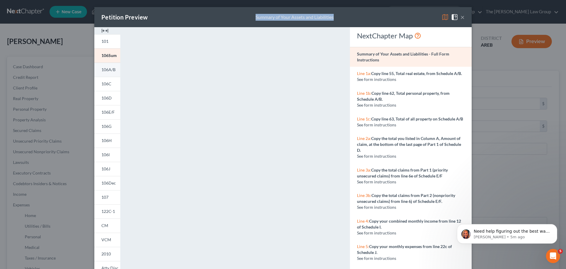
click at [97, 69] on link "106A/B" at bounding box center [107, 69] width 26 height 14
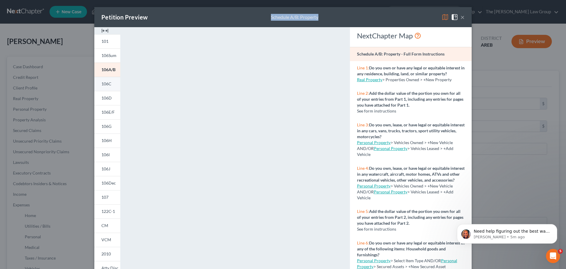
click at [106, 83] on span "106C" at bounding box center [106, 83] width 10 height 5
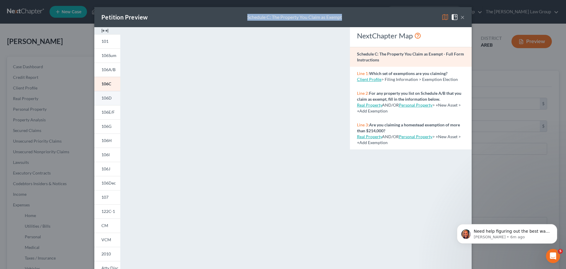
click at [109, 97] on span "106D" at bounding box center [106, 97] width 10 height 5
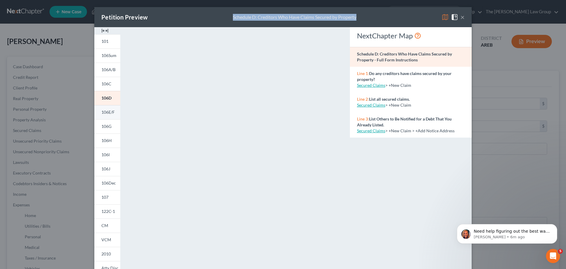
click at [106, 113] on span "106E/F" at bounding box center [107, 111] width 13 height 5
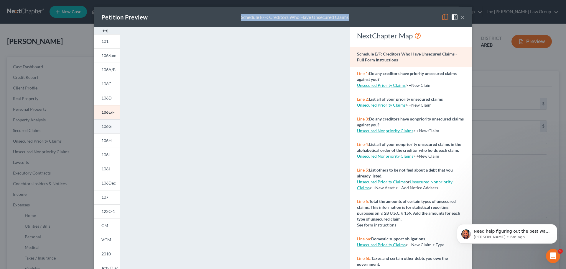
click at [108, 125] on span "106G" at bounding box center [106, 125] width 10 height 5
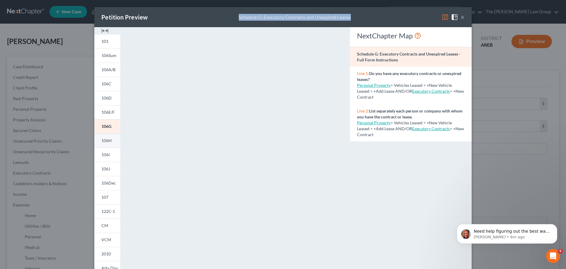
click at [105, 140] on span "106H" at bounding box center [106, 140] width 10 height 5
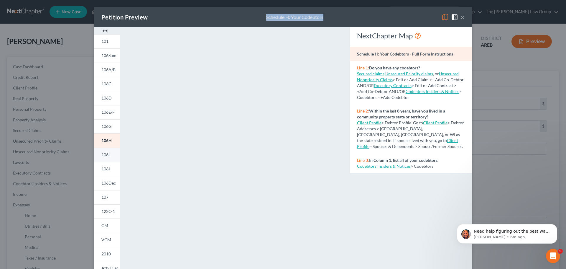
click at [103, 152] on span "106I" at bounding box center [105, 154] width 8 height 5
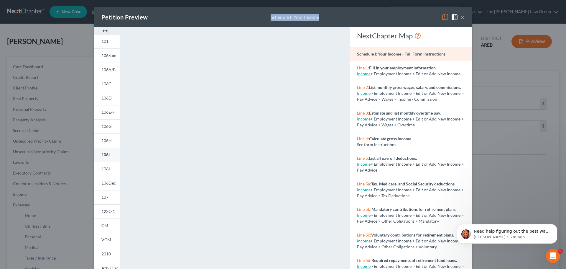
click at [103, 153] on span "106I" at bounding box center [105, 154] width 8 height 5
click at [106, 165] on link "106J" at bounding box center [107, 169] width 26 height 14
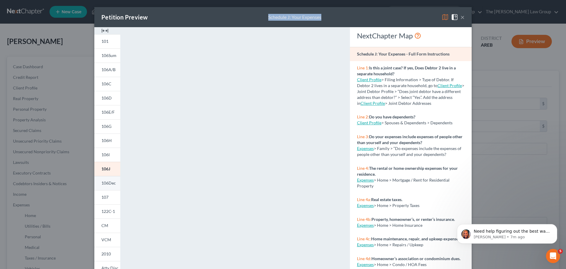
click at [104, 181] on span "106Dec" at bounding box center [108, 182] width 14 height 5
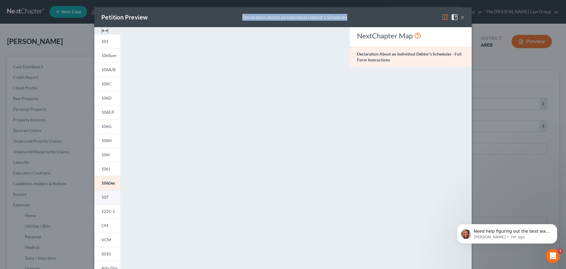
click at [101, 198] on span "107" at bounding box center [104, 196] width 7 height 5
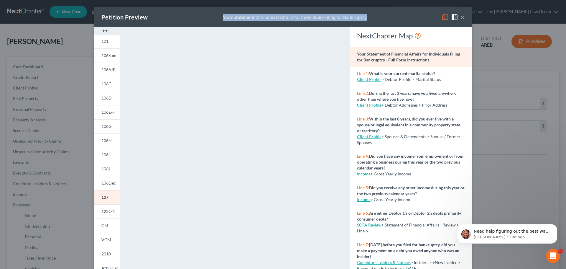
click at [398, 14] on div "Petition Preview Your Statement of Financial Affairs for Individuals Filing for…" at bounding box center [282, 17] width 377 height 20
click at [410, 15] on div "Petition Preview Your Statement of Financial Affairs for Individuals Filing for…" at bounding box center [282, 17] width 377 height 20
click at [107, 209] on span "122C-1" at bounding box center [108, 210] width 14 height 5
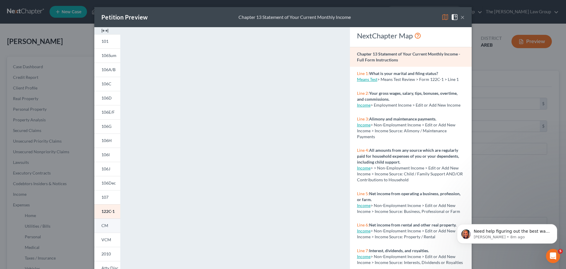
click at [105, 223] on span "CM" at bounding box center [104, 225] width 7 height 5
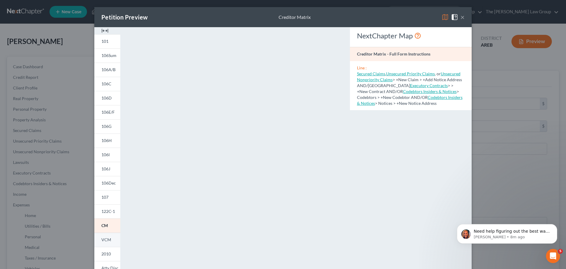
click at [101, 237] on span "VCM" at bounding box center [106, 239] width 10 height 5
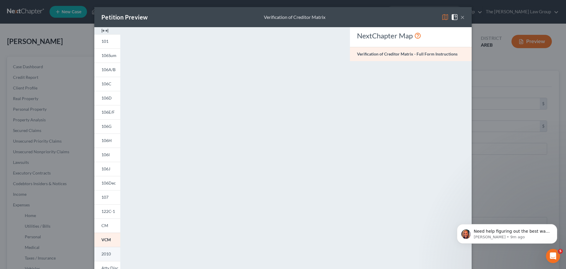
click at [107, 253] on span "2010" at bounding box center [105, 253] width 9 height 5
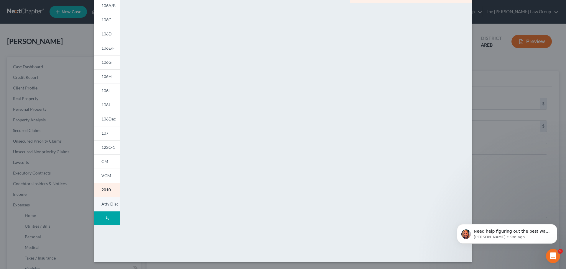
click at [108, 203] on span "Atty Disc" at bounding box center [109, 203] width 17 height 5
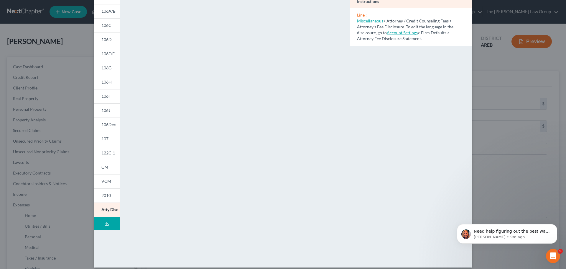
scroll to position [64, 0]
